Goal: Task Accomplishment & Management: Use online tool/utility

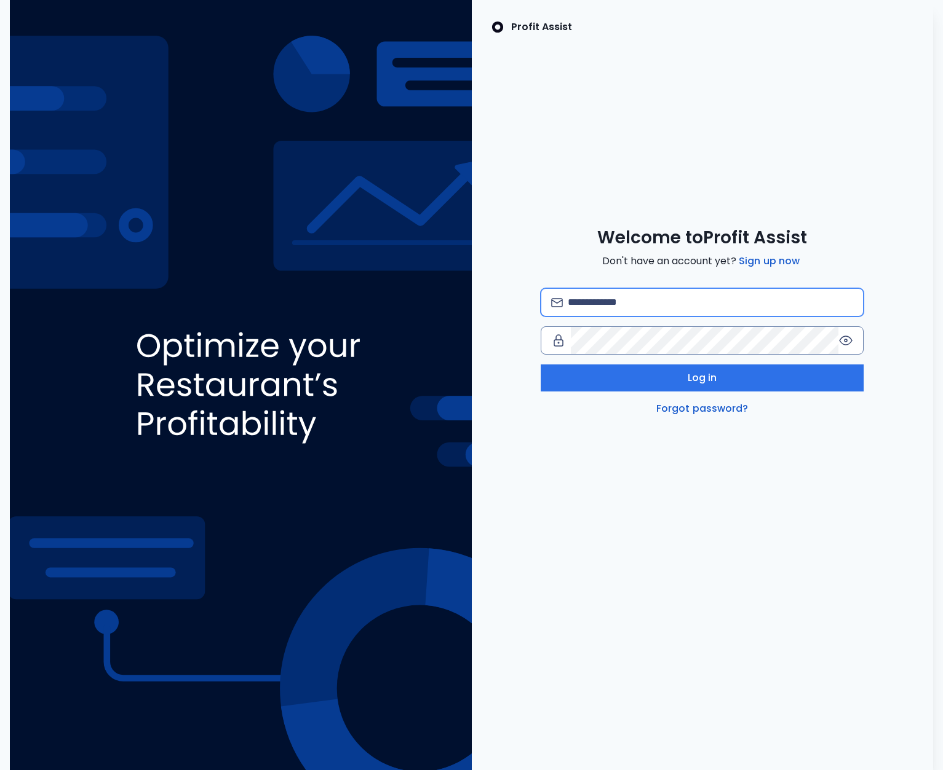
click at [604, 294] on input "email" at bounding box center [709, 302] width 285 height 27
type input "*"
type input "**********"
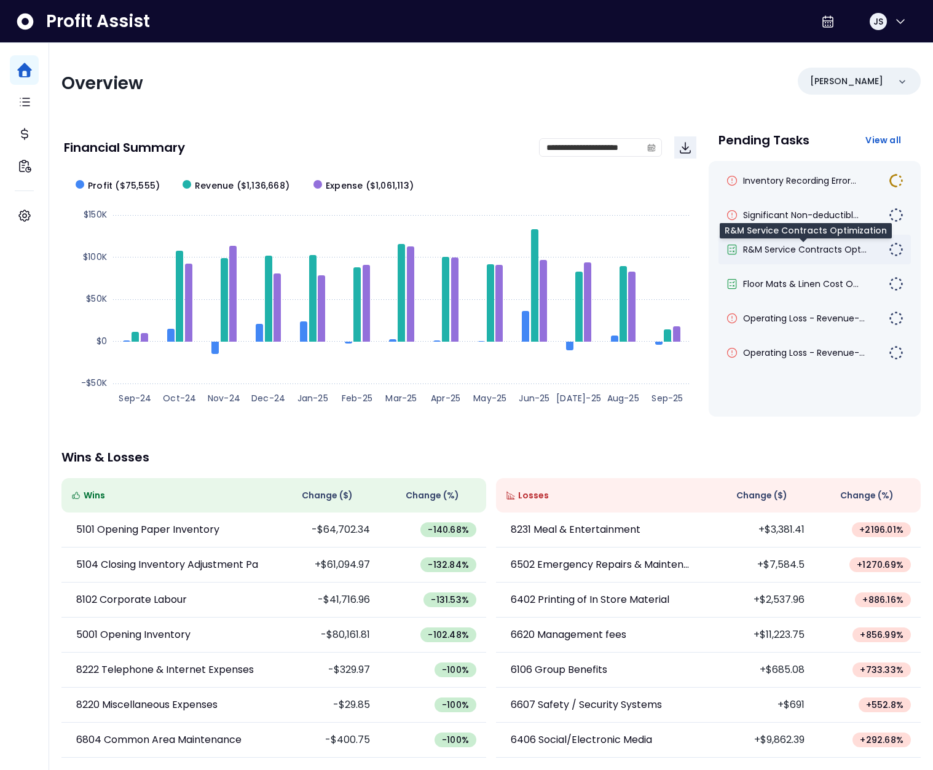
click at [807, 253] on span "R&M Service Contracts Opt..." at bounding box center [805, 249] width 124 height 12
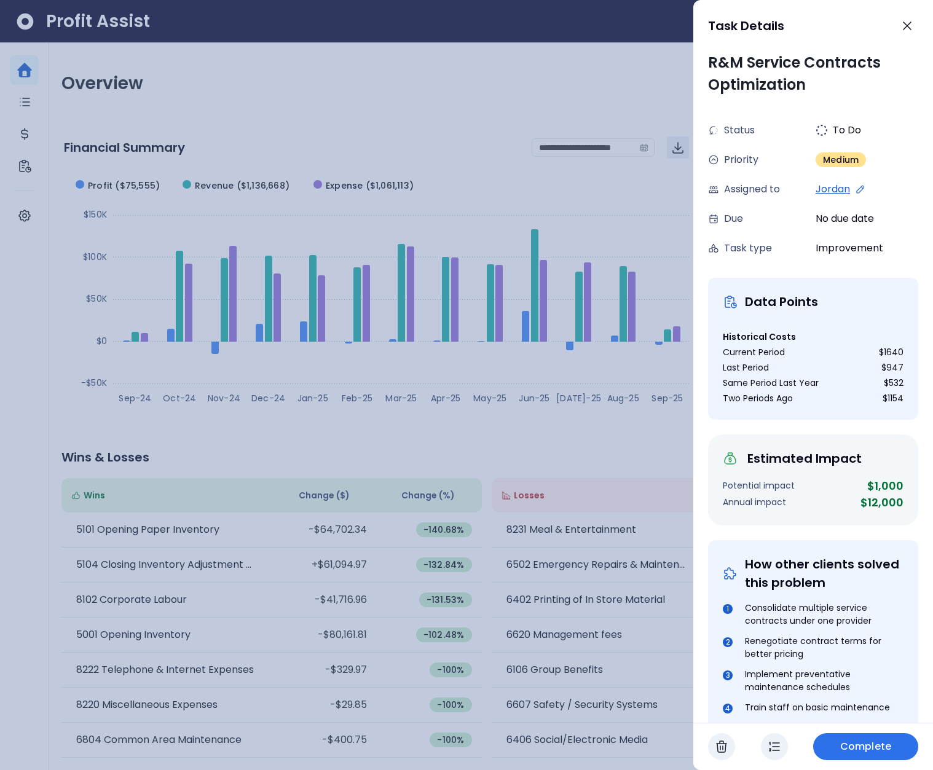
click at [401, 198] on div at bounding box center [466, 385] width 933 height 770
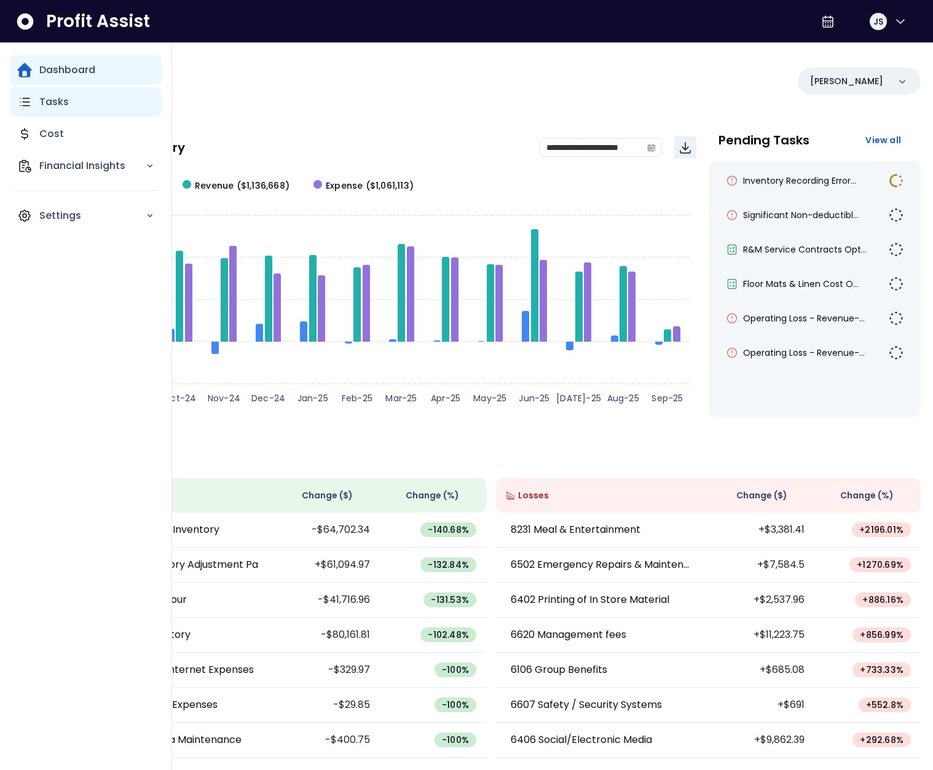
click at [58, 106] on p "Tasks" at bounding box center [54, 102] width 30 height 15
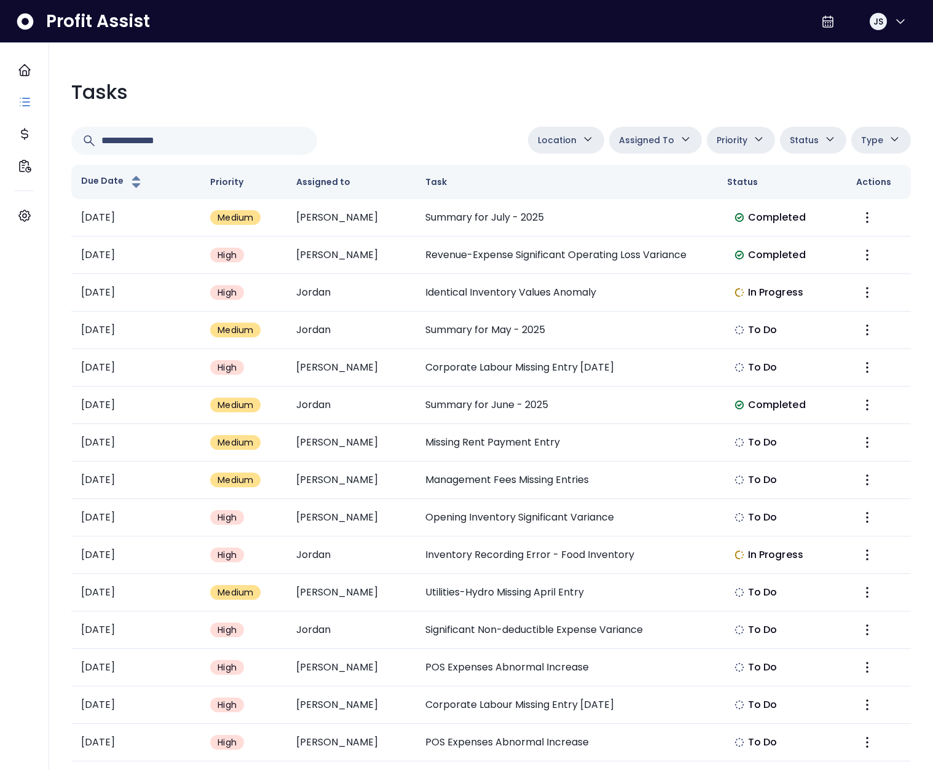
click at [445, 128] on div at bounding box center [297, 141] width 452 height 28
click at [587, 141] on button "Location" at bounding box center [566, 140] width 76 height 27
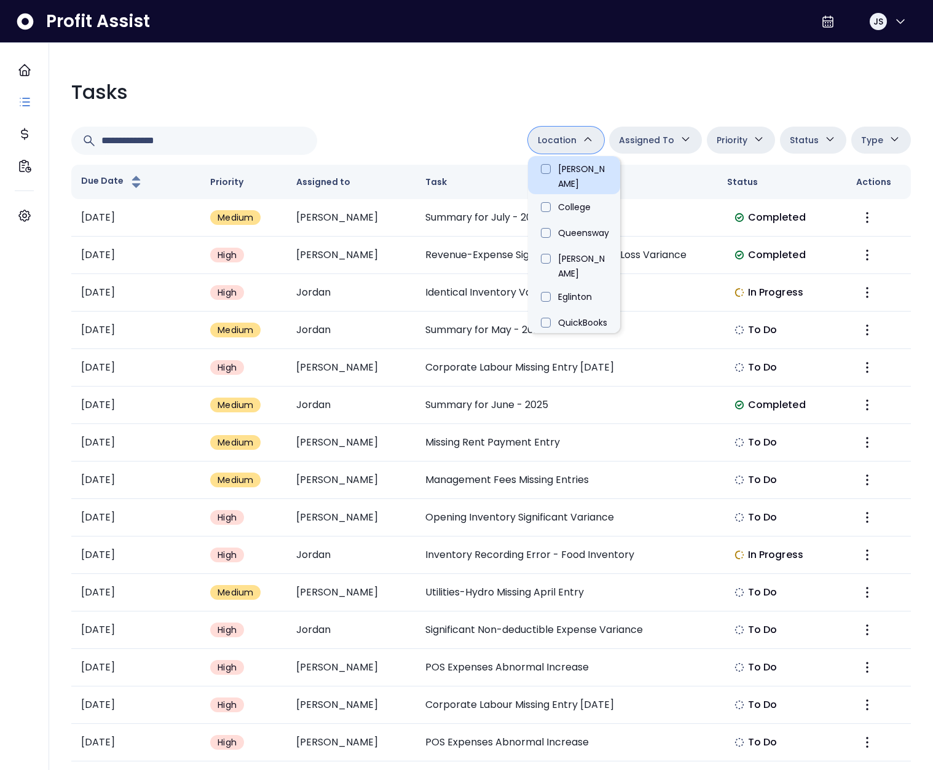
click at [574, 170] on li "[PERSON_NAME]" at bounding box center [574, 175] width 92 height 38
type input "**********"
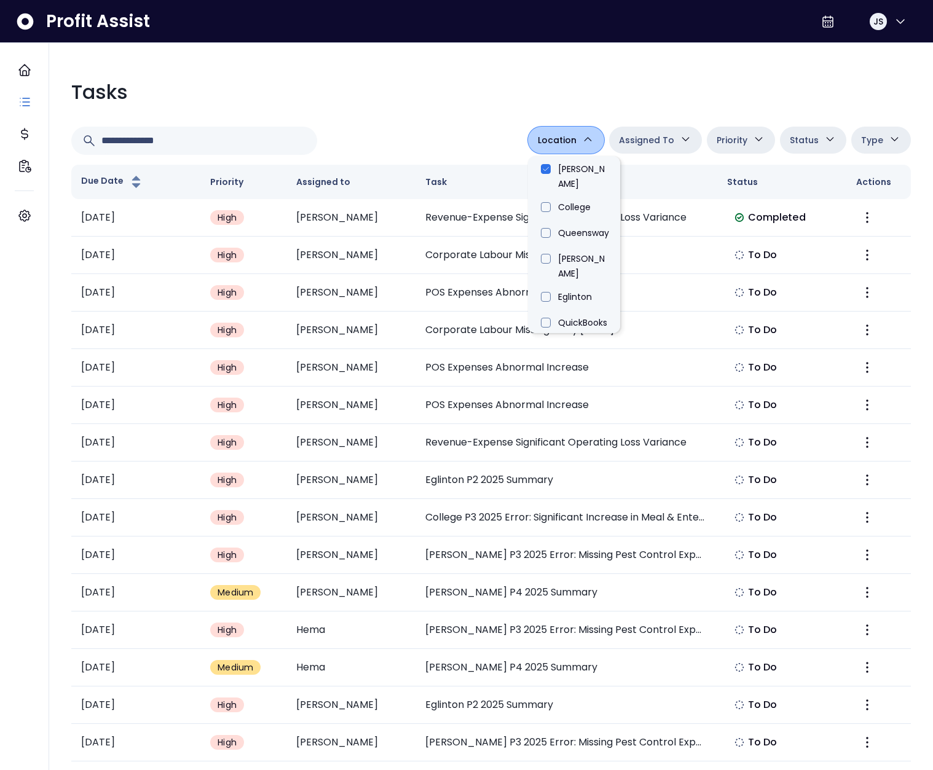
click at [446, 133] on div at bounding box center [297, 141] width 452 height 28
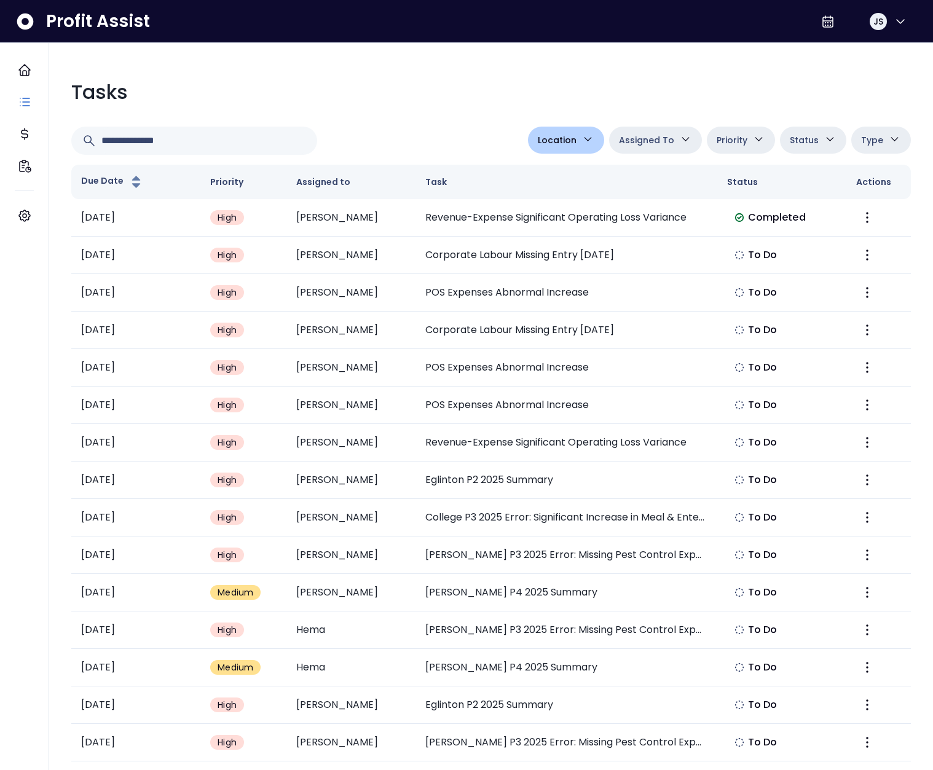
click at [893, 137] on icon "button" at bounding box center [894, 139] width 13 height 13
click at [835, 250] on li "Improvement" at bounding box center [864, 253] width 92 height 38
type input "**********"
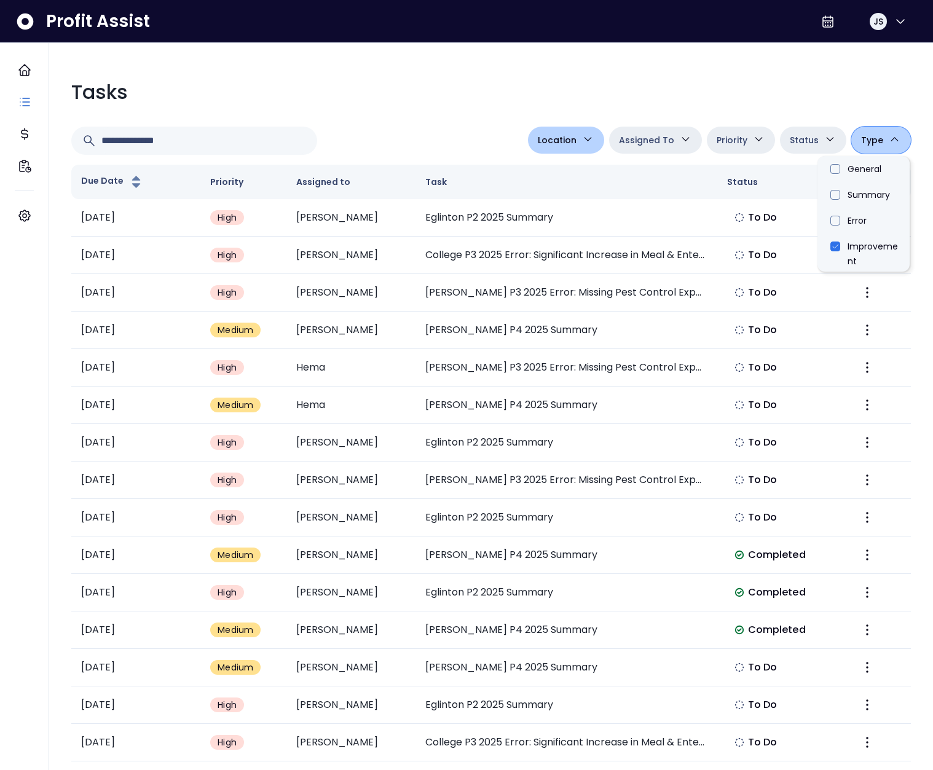
click at [440, 128] on div at bounding box center [297, 141] width 452 height 28
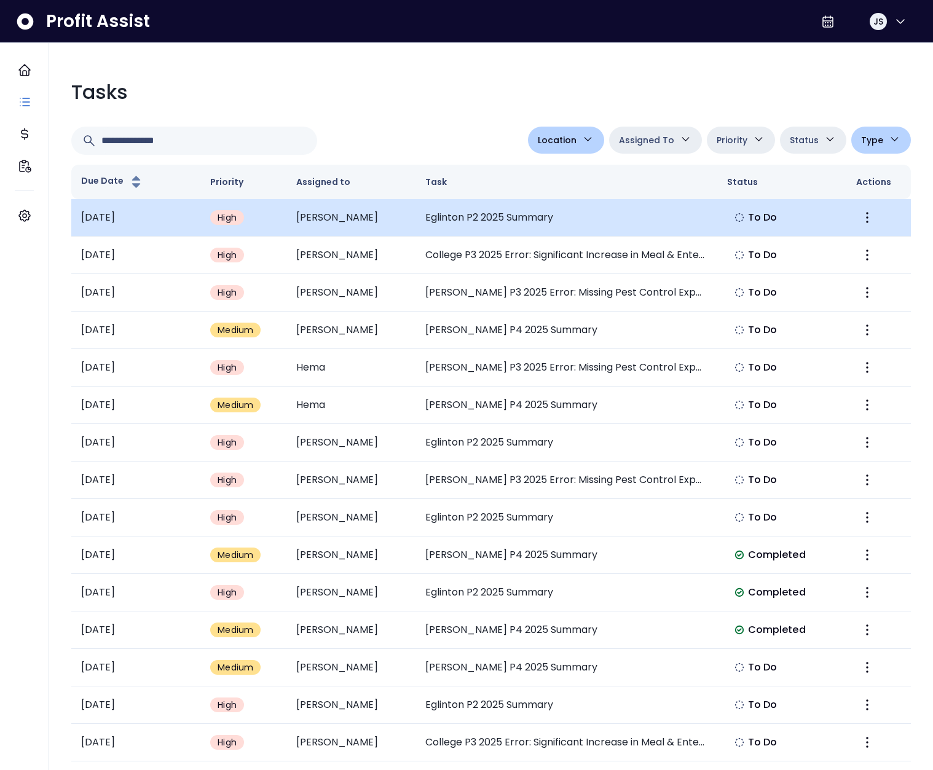
click at [458, 220] on td "Eglinton P2 2025 Summary" at bounding box center [566, 218] width 301 height 38
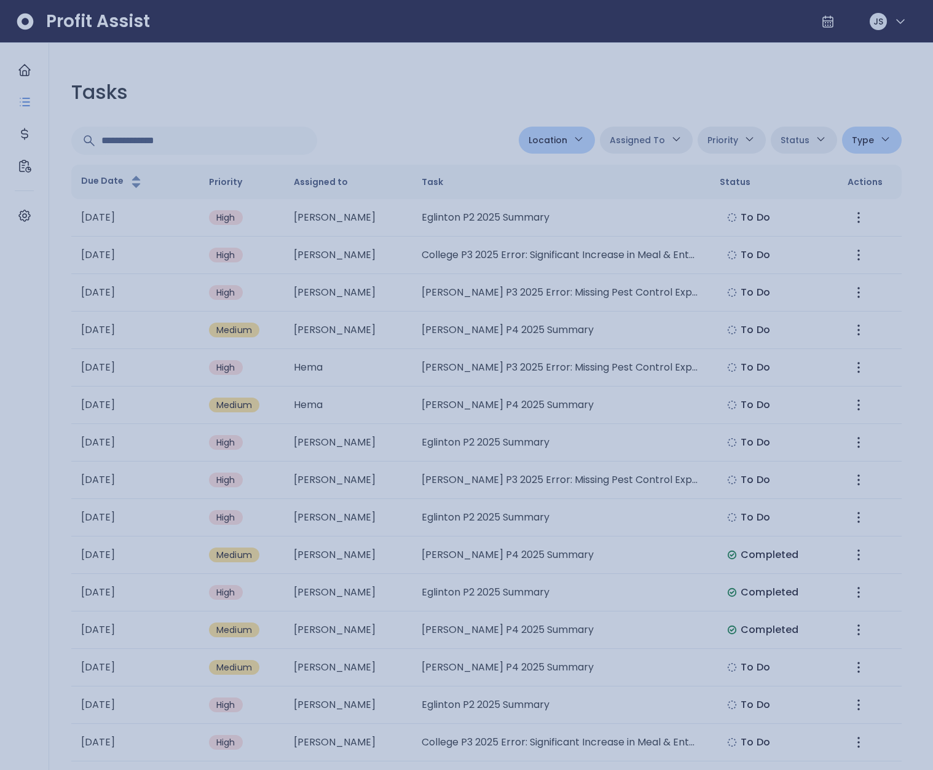
click at [409, 81] on div at bounding box center [466, 385] width 933 height 770
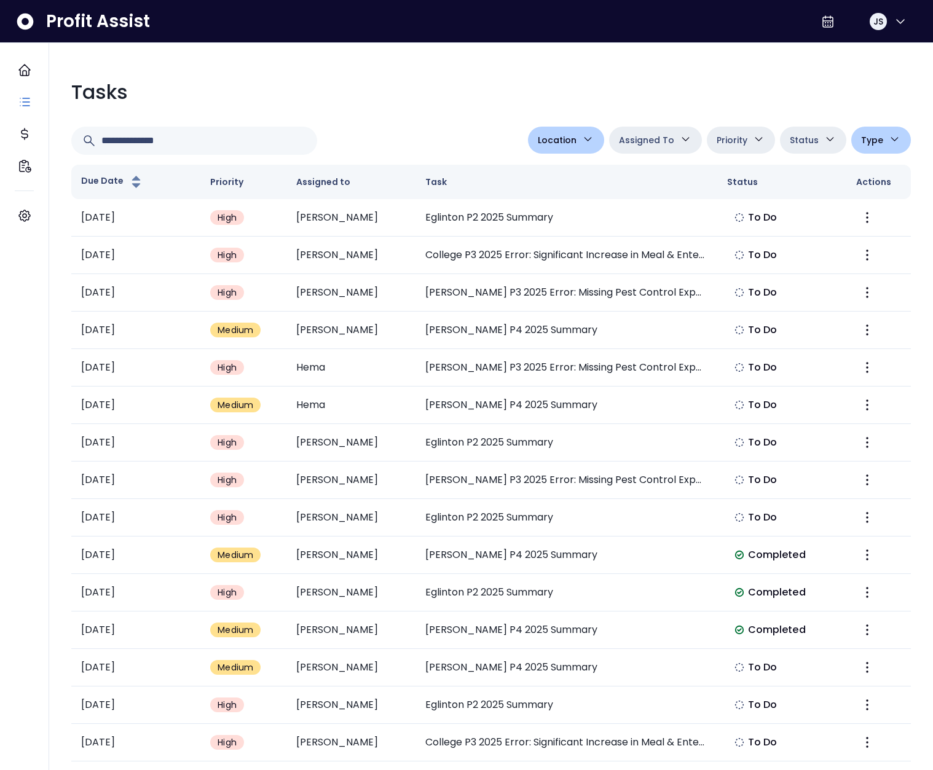
click at [585, 137] on button "Location" at bounding box center [566, 140] width 76 height 27
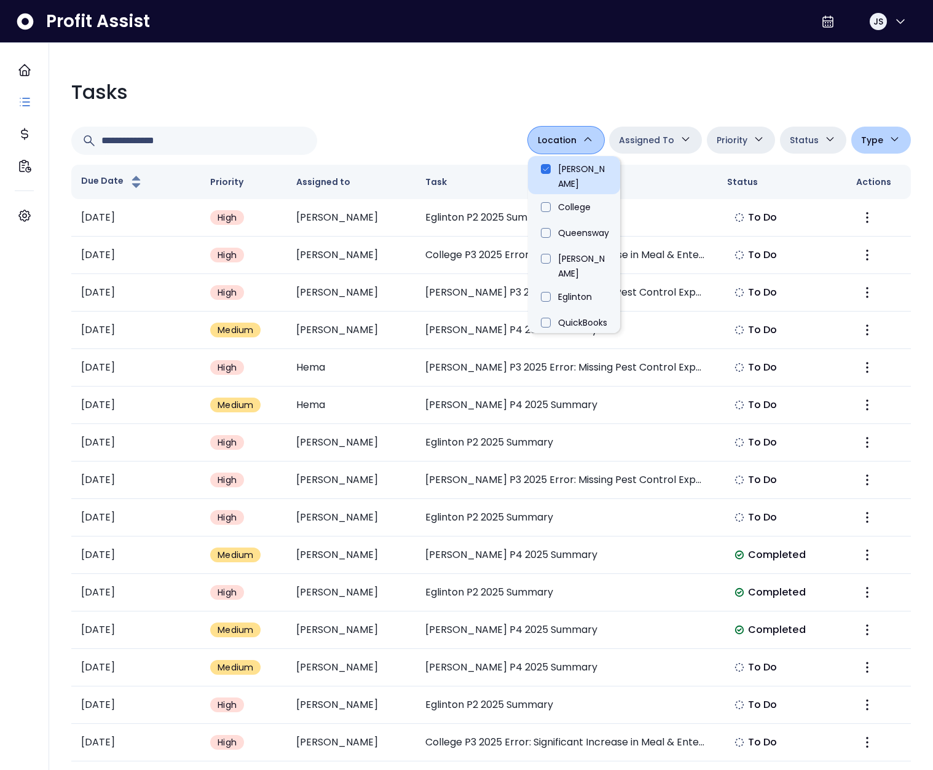
click at [545, 170] on li "[PERSON_NAME]" at bounding box center [574, 175] width 92 height 38
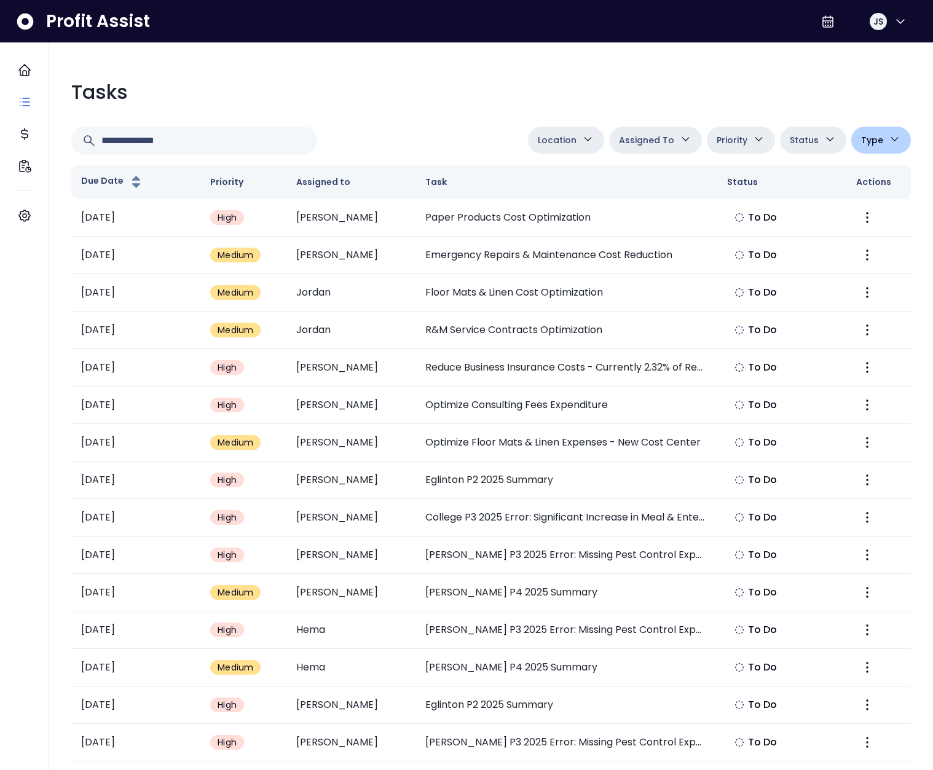
click at [889, 134] on icon "button" at bounding box center [894, 139] width 13 height 13
click at [836, 252] on li "Improvement" at bounding box center [864, 253] width 92 height 38
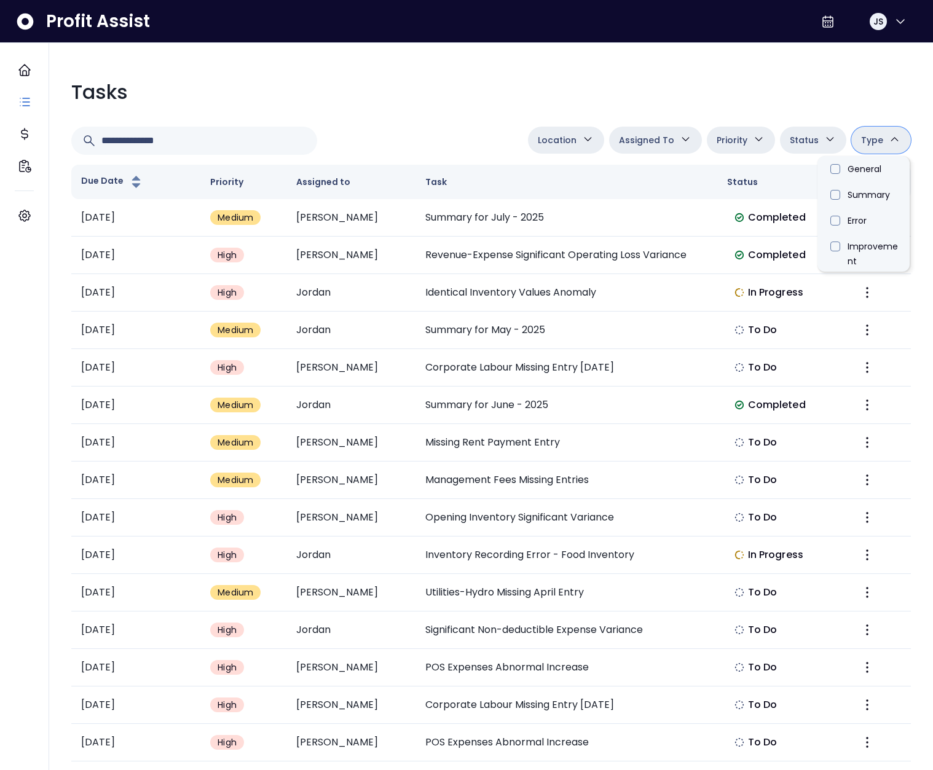
click at [410, 95] on div "Tasks" at bounding box center [491, 92] width 840 height 30
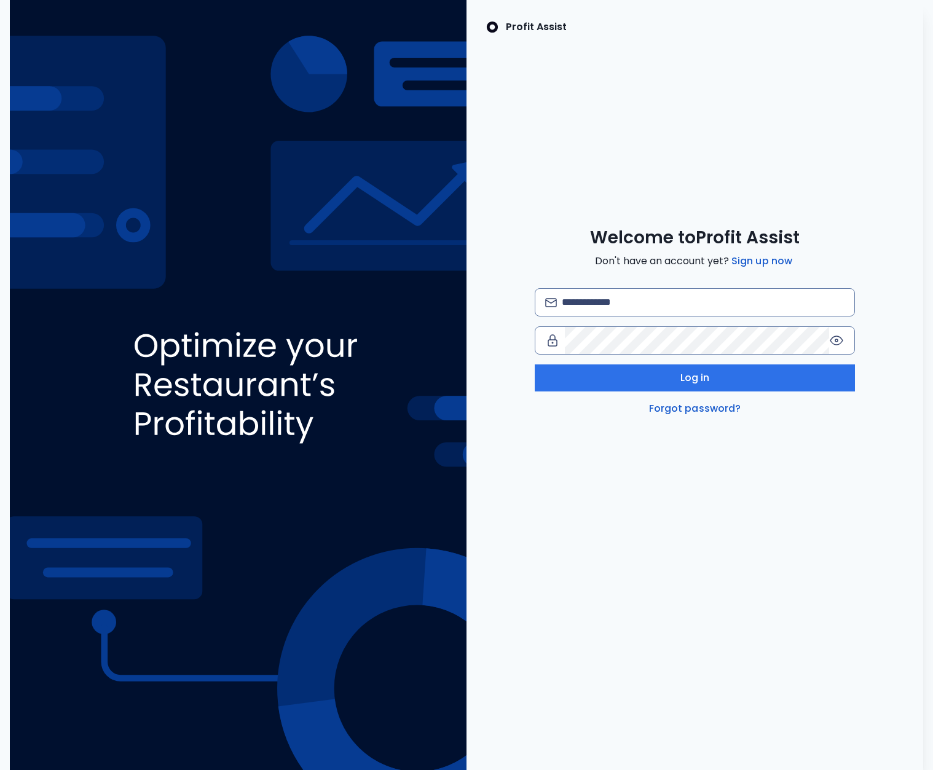
click at [637, 287] on div "Welcome to Profit Assist Don't have an account yet? Sign up now Log in Forgot p…" at bounding box center [695, 321] width 457 height 189
click at [641, 298] on input "email" at bounding box center [703, 302] width 282 height 27
type input "**********"
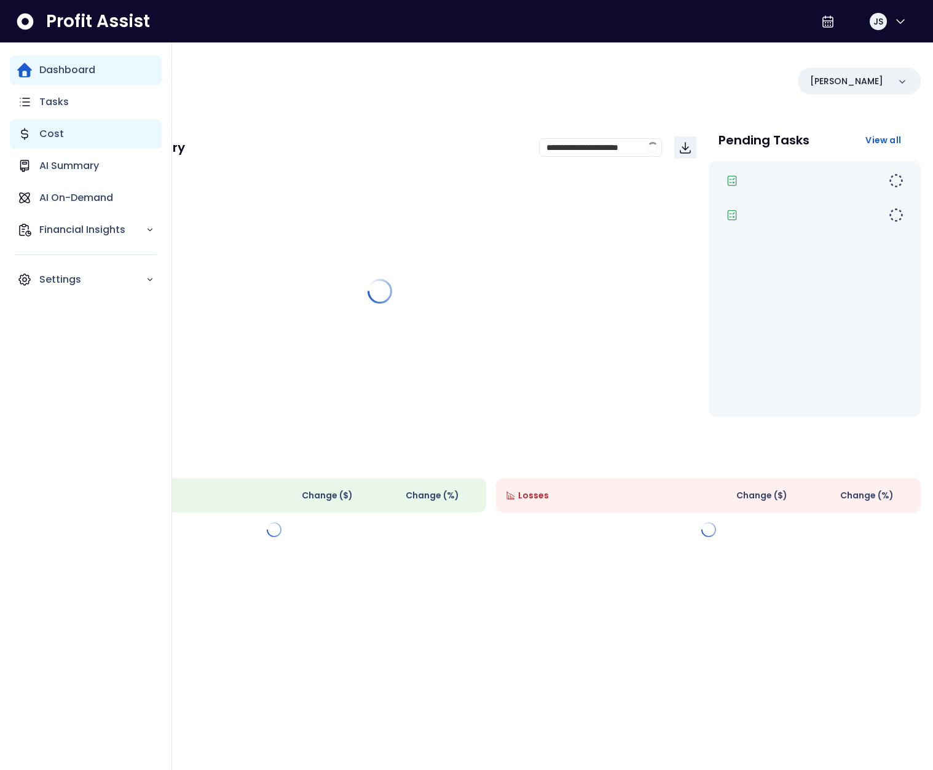
click at [38, 138] on div "Cost" at bounding box center [86, 134] width 152 height 30
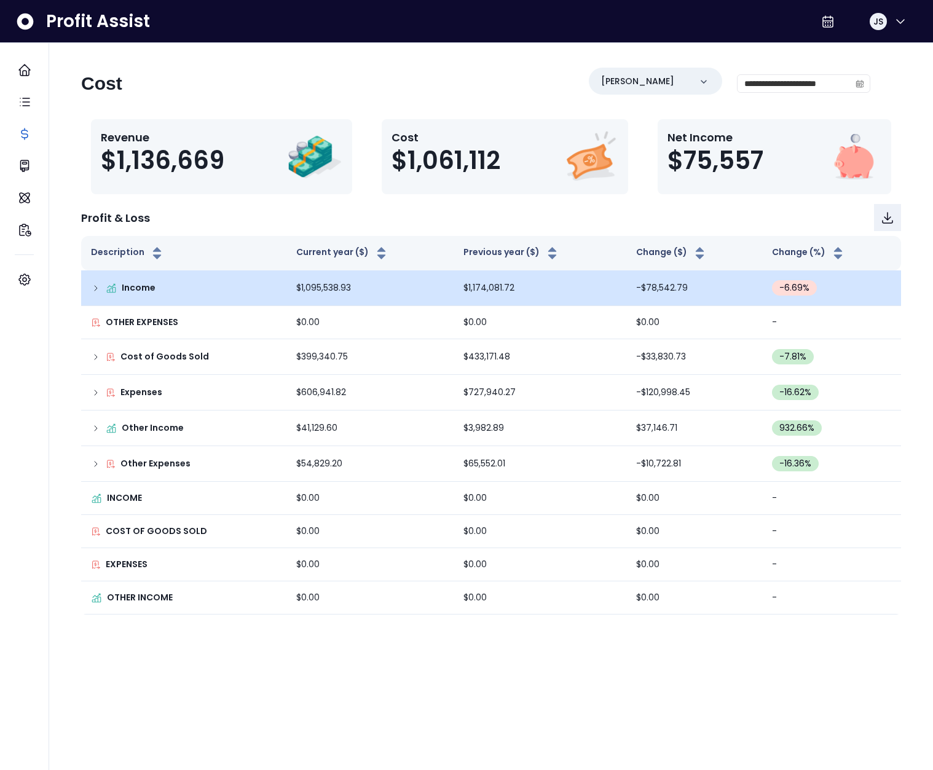
click at [85, 285] on td "Income" at bounding box center [183, 289] width 205 height 36
